Goal: Find contact information: Find contact information

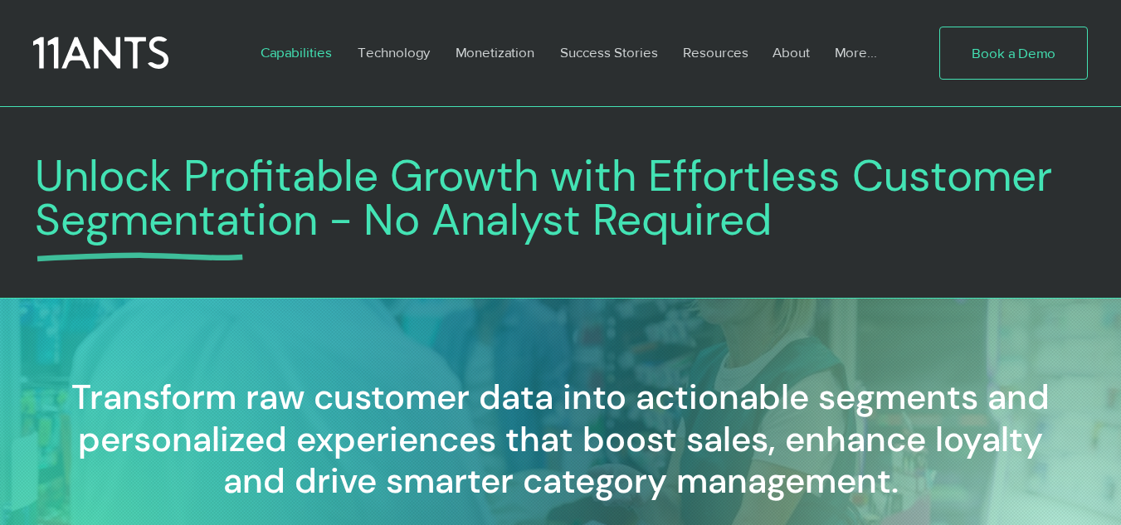
click at [1009, 55] on span "Book a Demo" at bounding box center [1013, 53] width 84 height 20
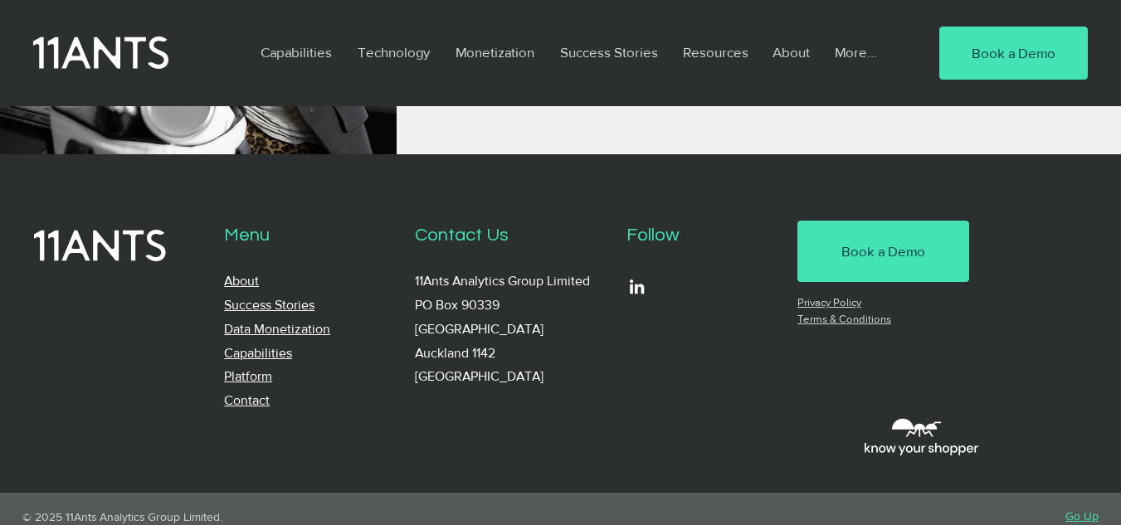
scroll to position [1391, 0]
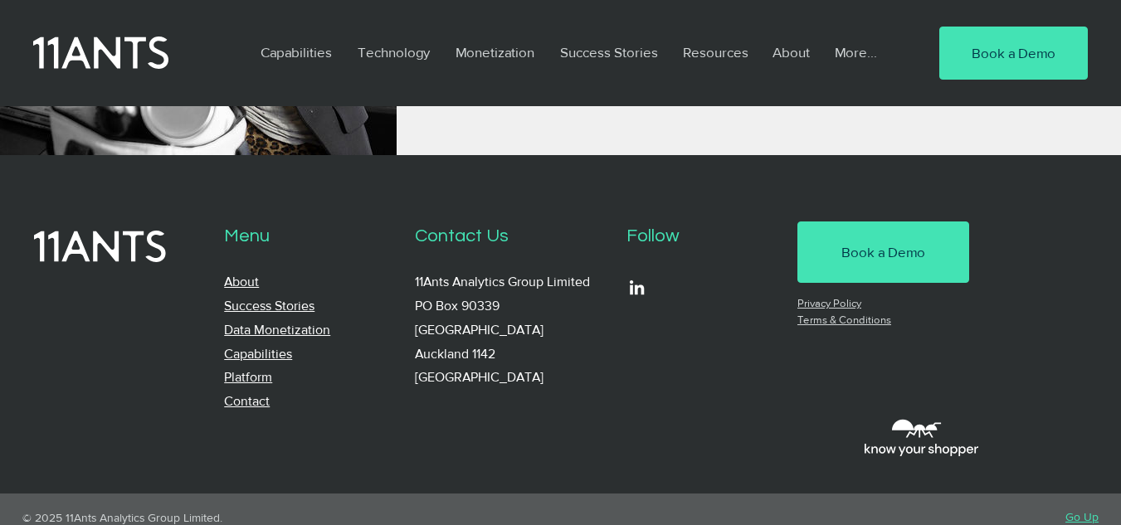
click at [253, 395] on link "Contact" at bounding box center [247, 401] width 46 height 14
